Goal: Task Accomplishment & Management: Use online tool/utility

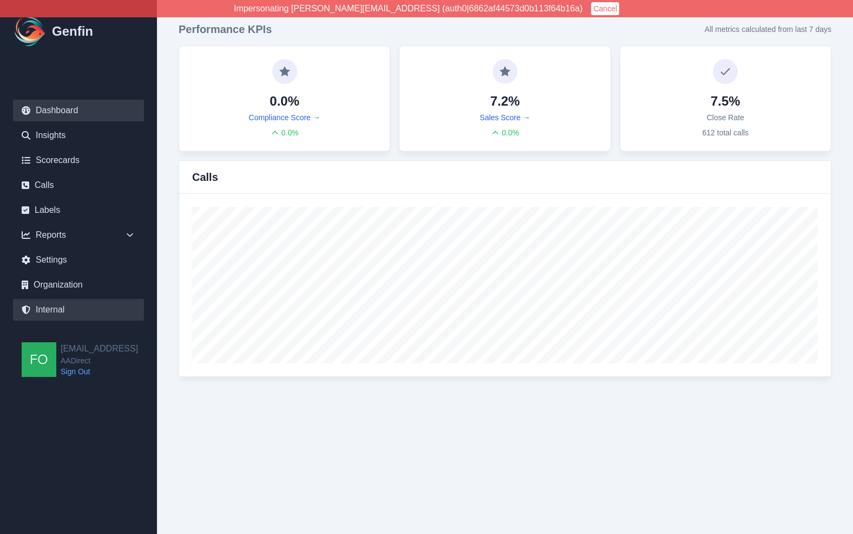
click at [73, 310] on link "Internal" at bounding box center [78, 310] width 131 height 22
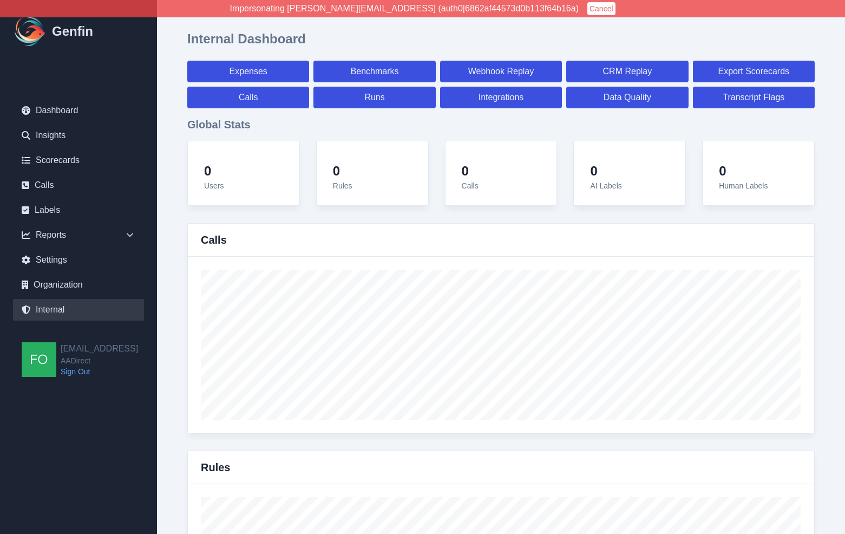
select select "paid"
select select "7"
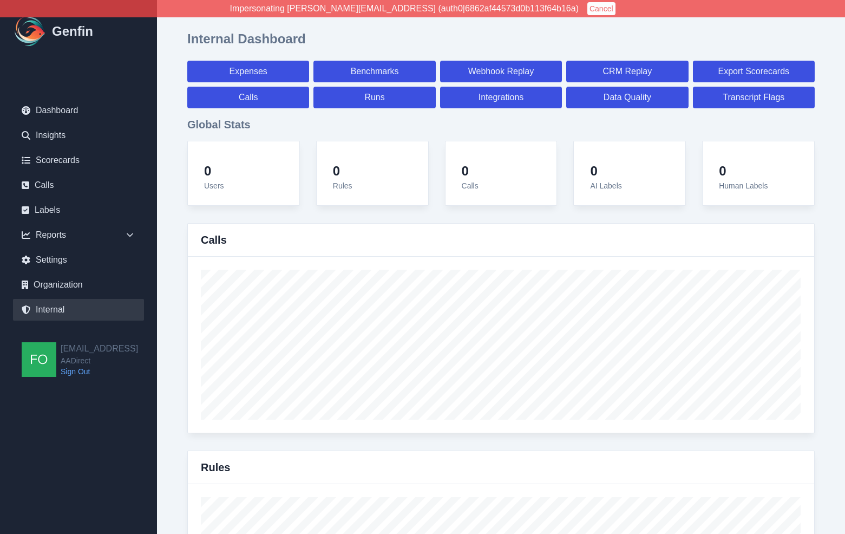
select select "paid"
select select "7"
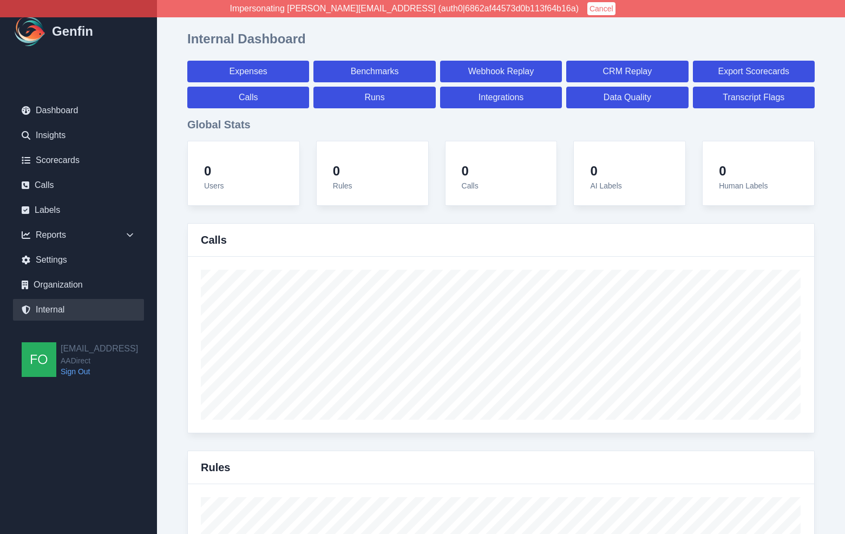
select select "7"
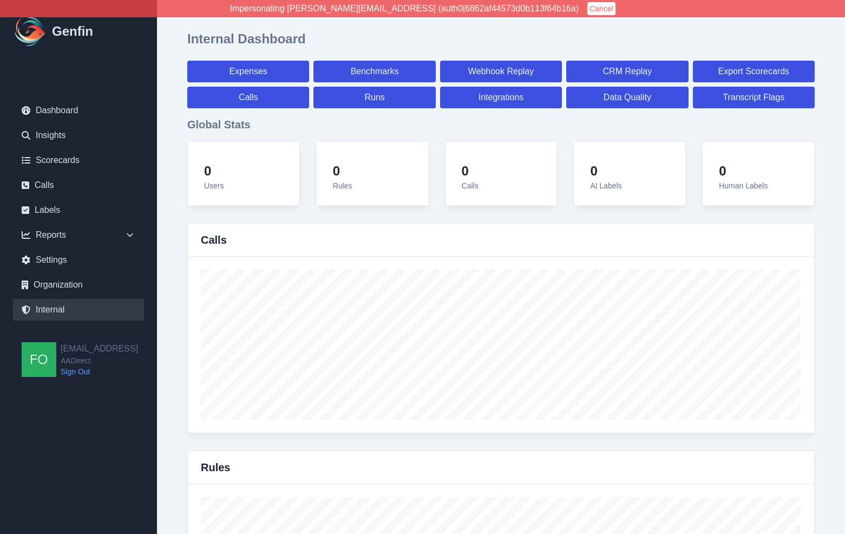
select select "7"
select select "paid"
select select "7"
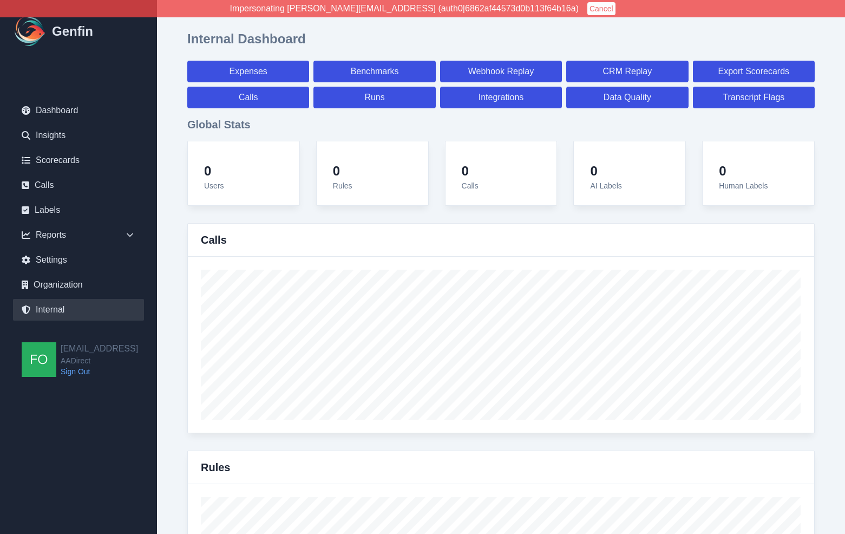
select select "7"
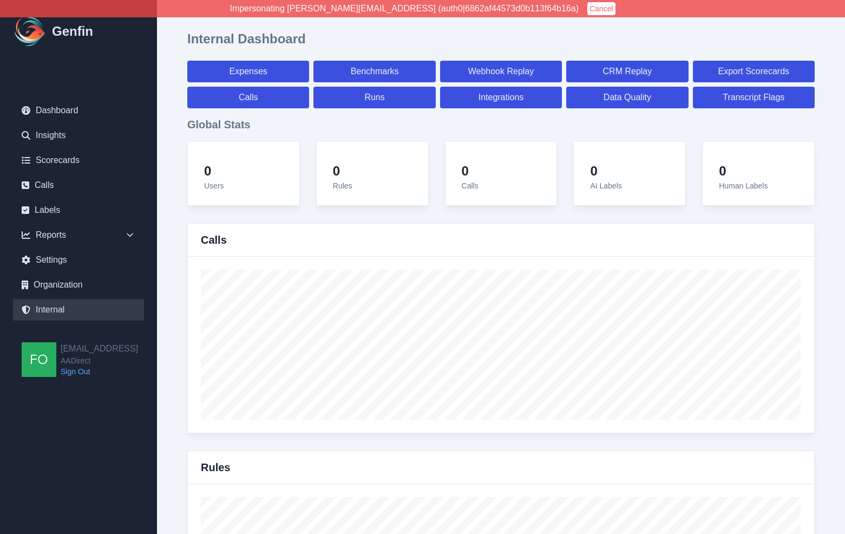
select select "7"
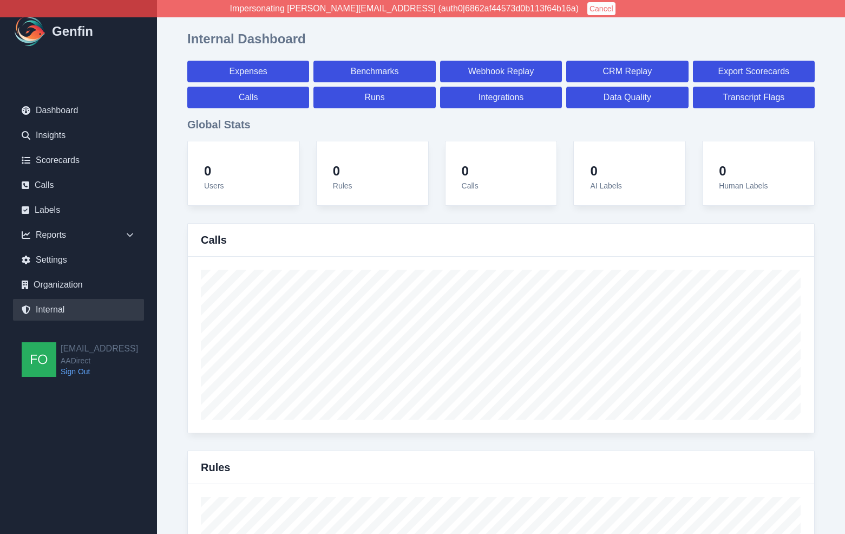
select select "paid"
select select "7"
select select "paid"
select select "7"
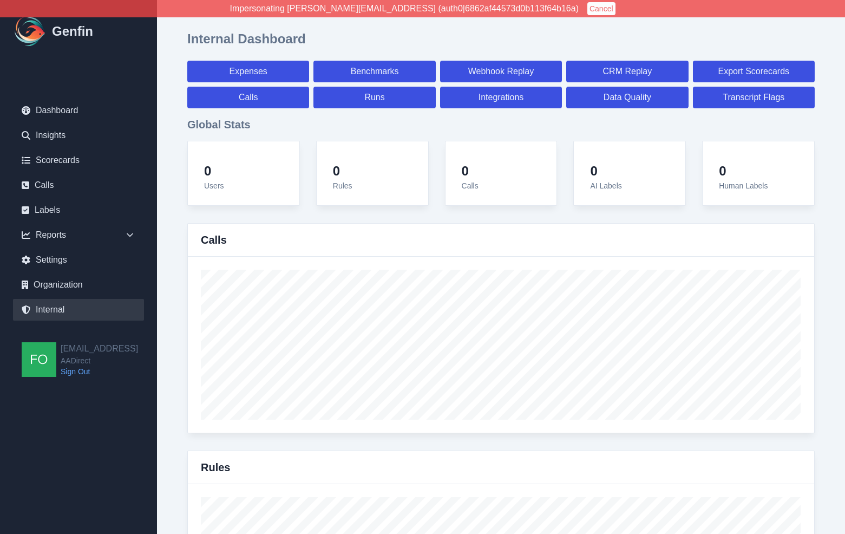
select select "paid"
select select "7"
select select "paid"
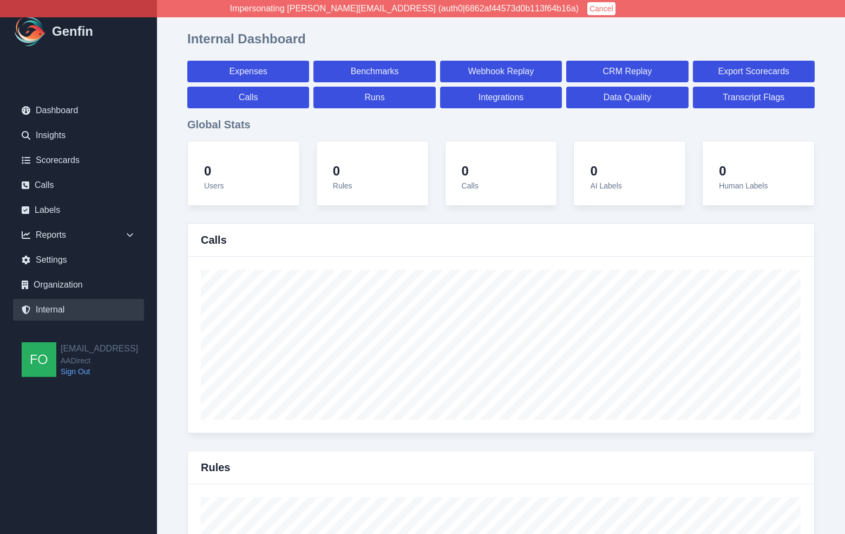
select select "7"
select select "paid"
select select "7"
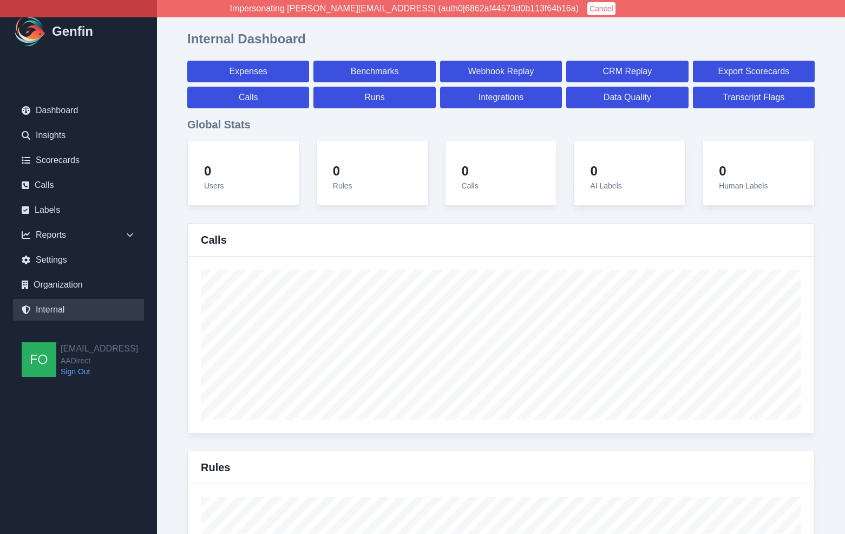
select select "7"
select select "paid"
select select "7"
select select "paid"
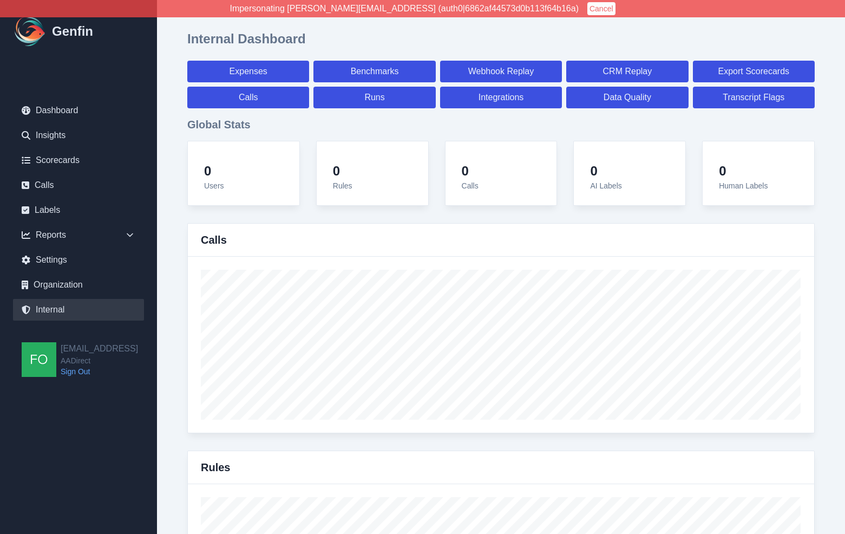
select select "7"
select select "paid"
select select "7"
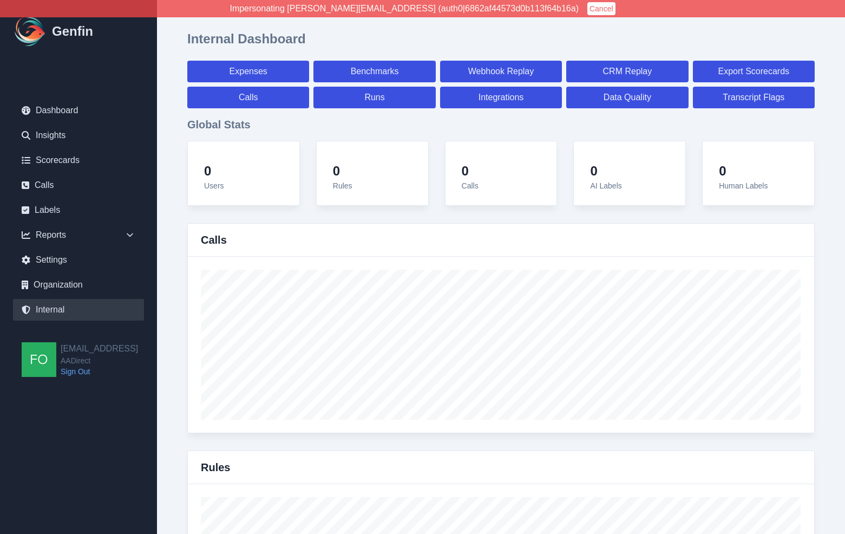
select select "7"
select select "paid"
select select "7"
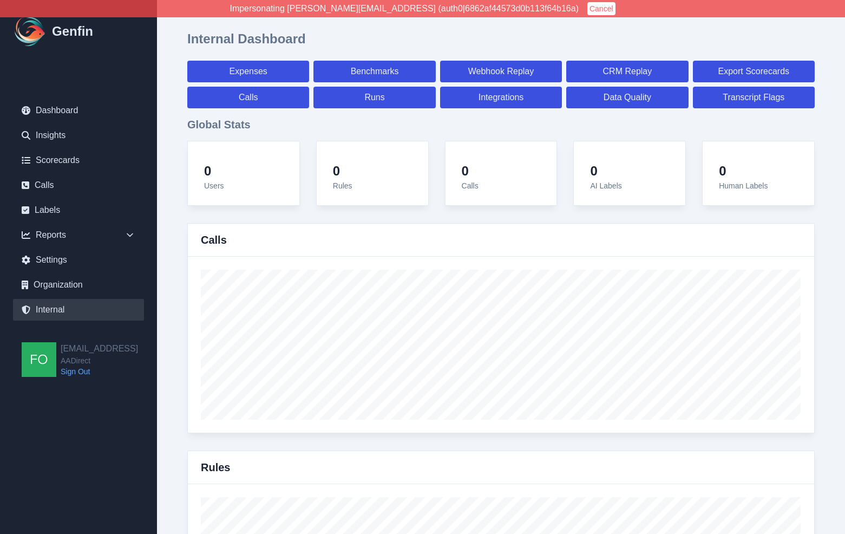
select select "7"
select select "paid"
select select "7"
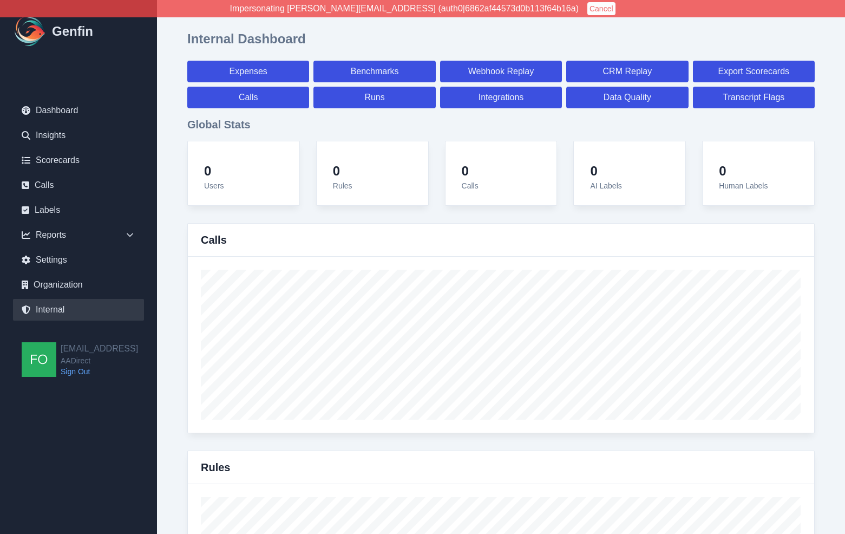
select select "7"
select select "paid"
select select "7"
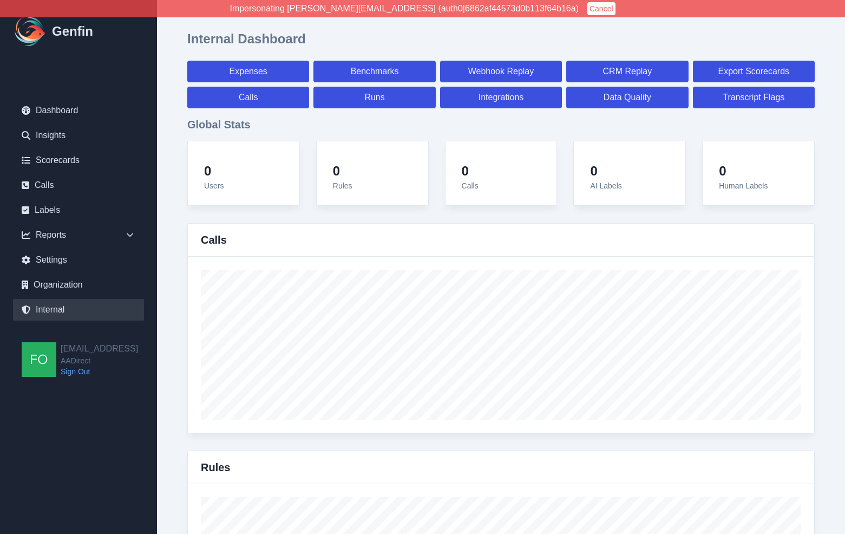
select select "7"
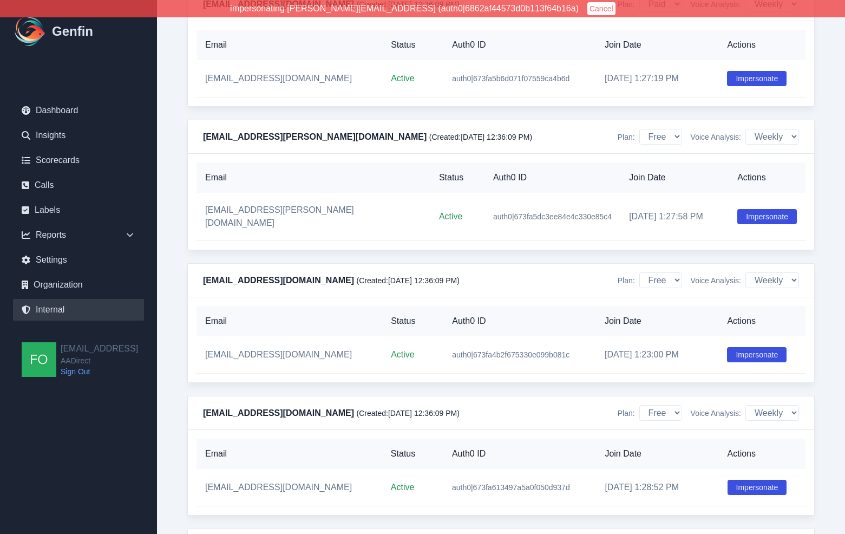
scroll to position [9780, 0]
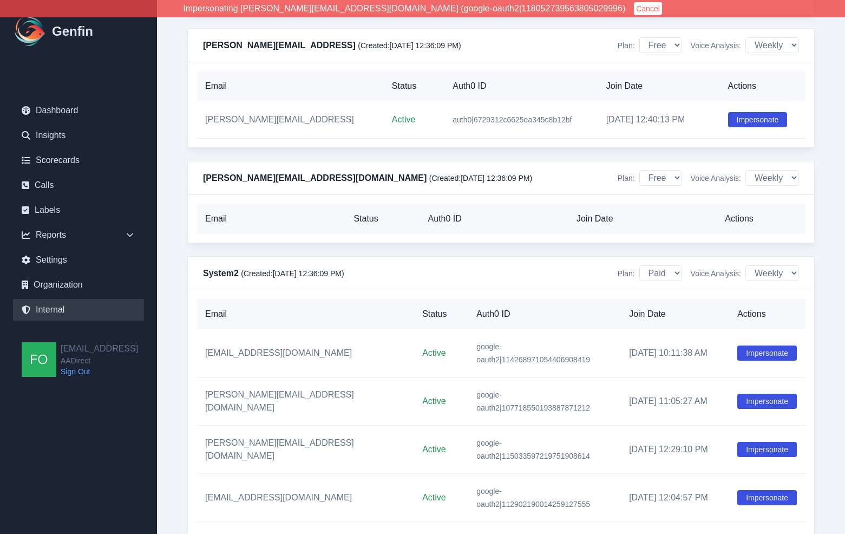
scroll to position [9782, 0]
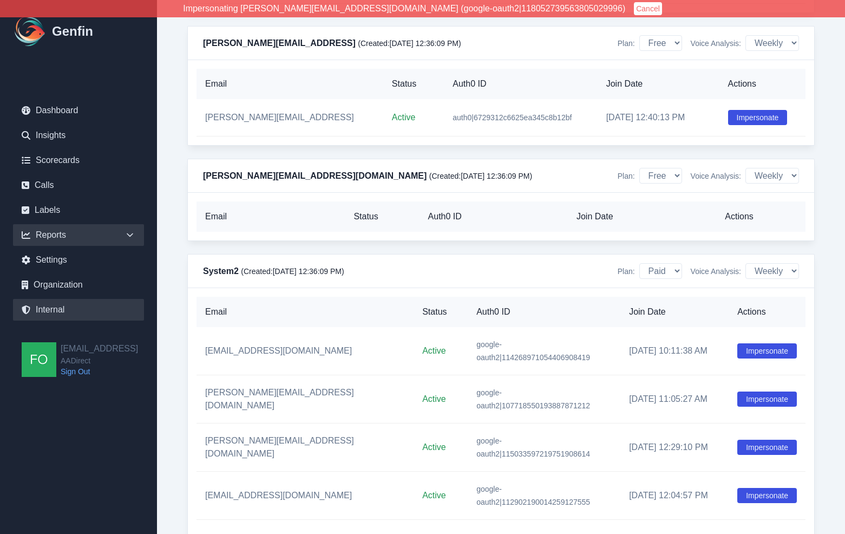
click at [81, 238] on div "Reports" at bounding box center [78, 235] width 131 height 22
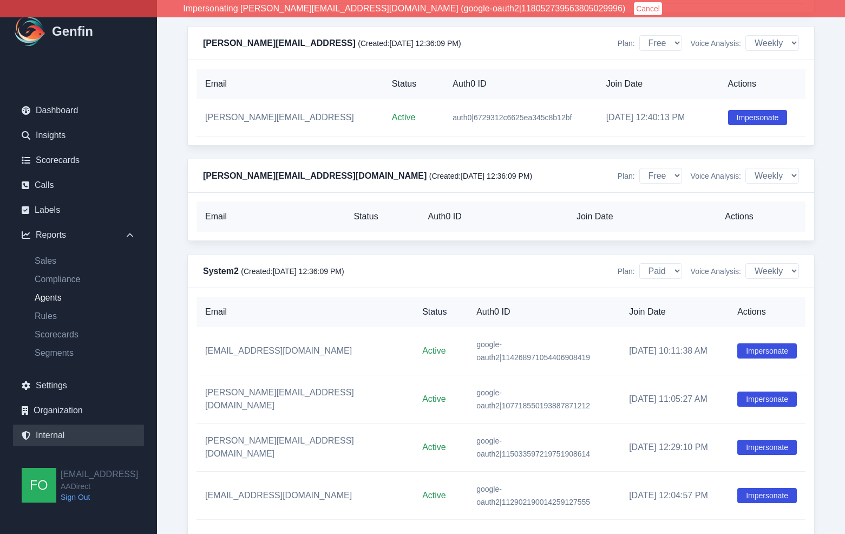
click at [51, 294] on link "Agents" at bounding box center [85, 297] width 118 height 13
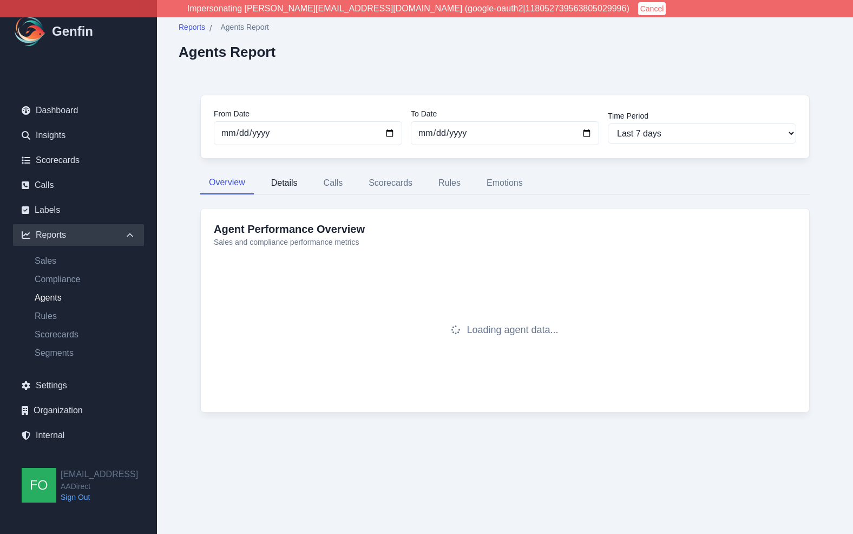
click at [283, 183] on button "Details" at bounding box center [285, 183] width 44 height 23
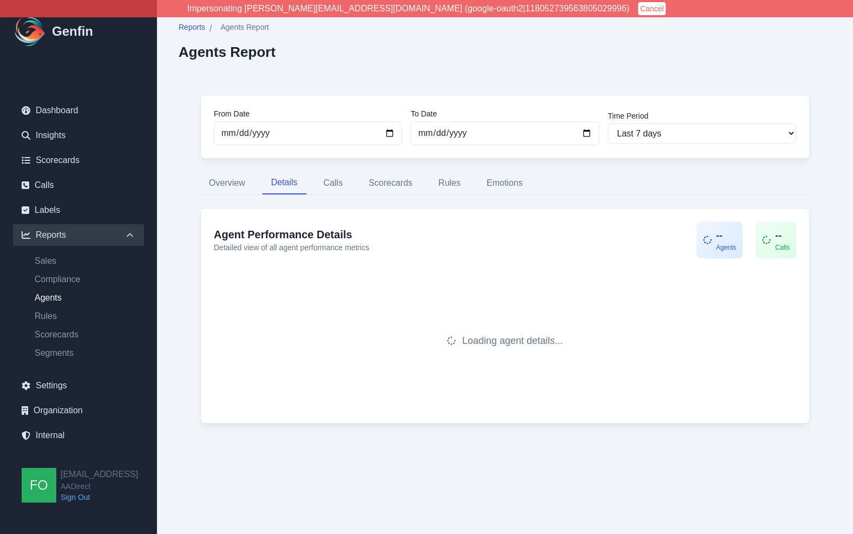
click at [845, 230] on div "Reports / Agents Report Agents Report From Date [DATE] To Date [DATE] Time Peri…" at bounding box center [505, 233] width 696 height 467
click at [717, 132] on select "Last 7 days Last 14 days Last 30 days Last 90 days Last 180 days Last 365 days …" at bounding box center [702, 133] width 188 height 20
select select "14"
click at [608, 123] on select "Last 7 days Last 14 days Last 30 days Last 90 days Last 180 days Last 365 days …" at bounding box center [702, 133] width 188 height 20
type input "[DATE]"
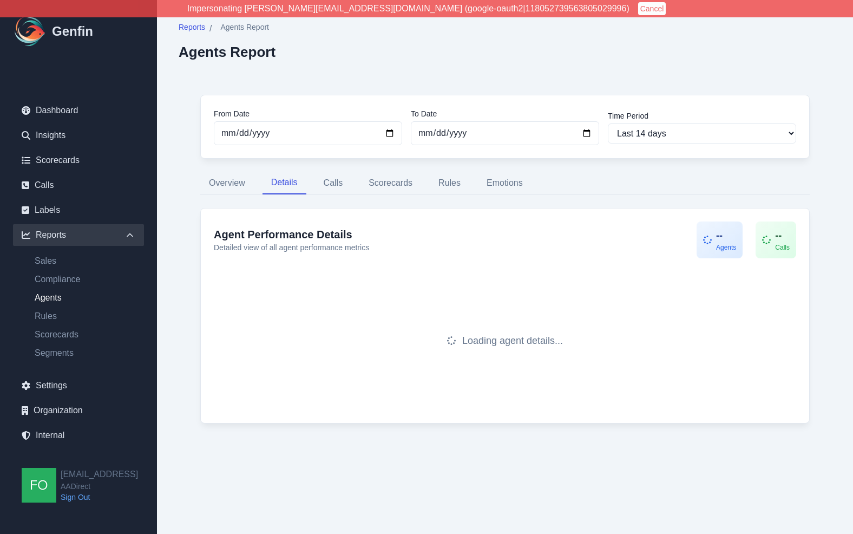
click at [826, 194] on div "From Date [DATE] To Date [DATE] Time Period Last 7 days Last 14 days Last 30 da…" at bounding box center [505, 259] width 653 height 372
click at [828, 199] on div "From Date [DATE] To Date [DATE] Time Period Last 7 days Last 14 days Last 30 da…" at bounding box center [505, 259] width 653 height 372
click at [828, 197] on div "From Date [DATE] To Date [DATE] Time Period Last 7 days Last 14 days Last 30 da…" at bounding box center [505, 259] width 653 height 372
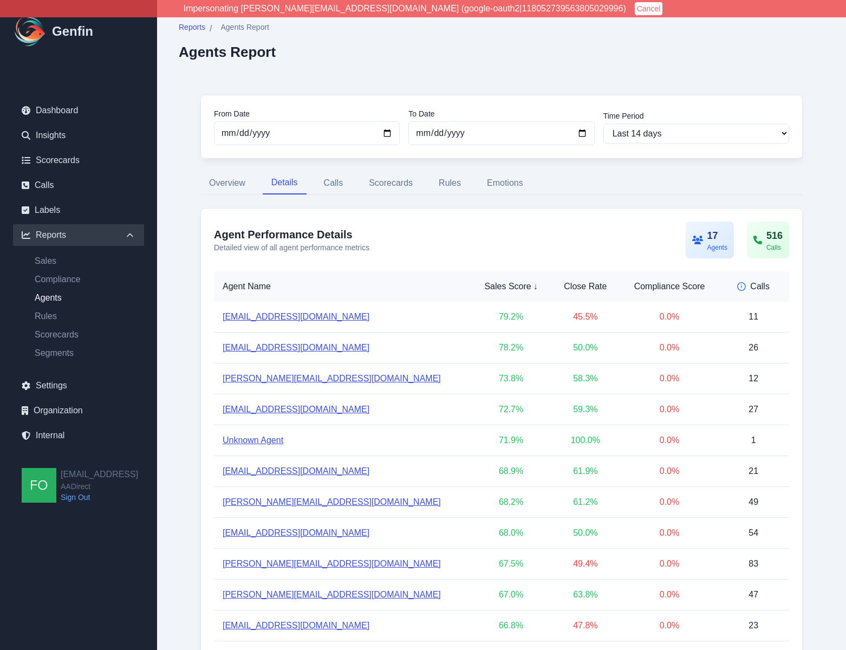
click at [825, 272] on div "Reports / Agents Report Agents Report From Date [DATE] To Date [DATE] Time Peri…" at bounding box center [501, 441] width 689 height 883
click at [679, 136] on select "Last 7 days Last 14 days Last 30 days Last 90 days Last 180 days Last 365 days …" at bounding box center [696, 133] width 186 height 20
select select "30"
click at [603, 123] on select "Last 7 days Last 14 days Last 30 days Last 90 days Last 180 days Last 365 days …" at bounding box center [696, 133] width 186 height 20
type input "[DATE]"
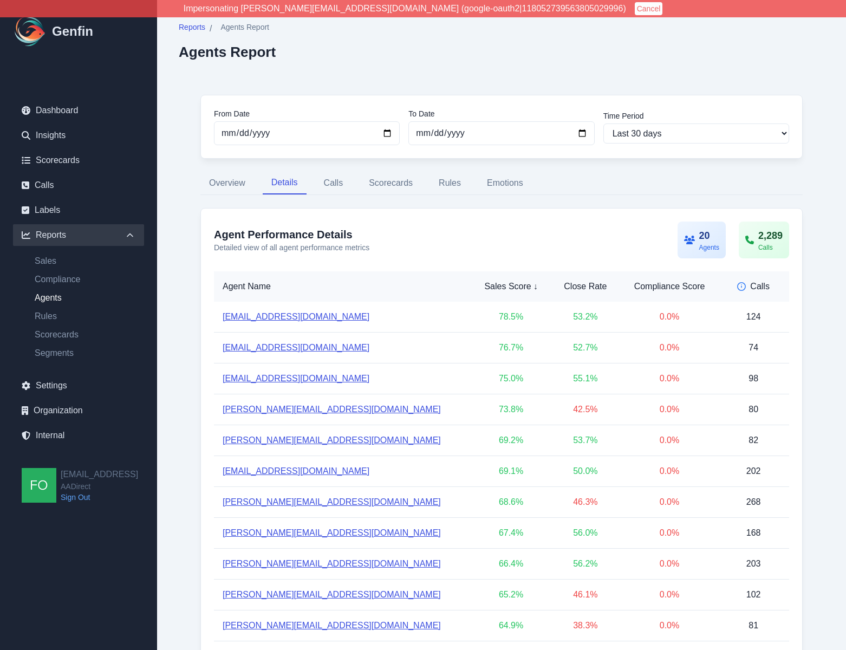
click at [823, 252] on div "From Date [DATE] To Date [DATE] Time Period Last 7 days Last 14 days Last 30 da…" at bounding box center [501, 513] width 645 height 881
